Goal: Task Accomplishment & Management: Use online tool/utility

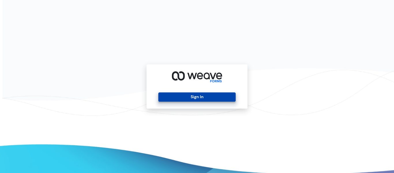
click at [193, 97] on button "Sign In" at bounding box center [196, 96] width 77 height 9
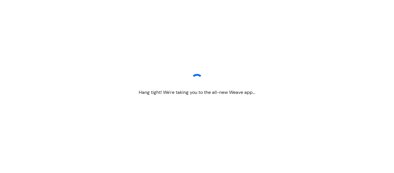
click at [233, 114] on div "Hang tight! We're taking you to the all-new Weave app..." at bounding box center [197, 86] width 394 height 173
